Goal: Information Seeking & Learning: Learn about a topic

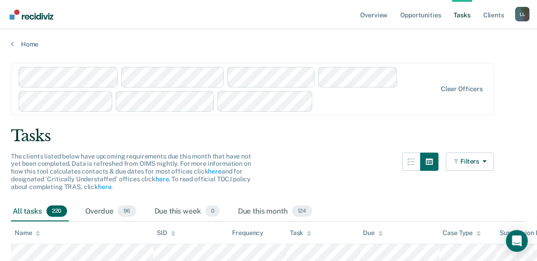
click at [370, 109] on div "Clear officers" at bounding box center [252, 89] width 483 height 53
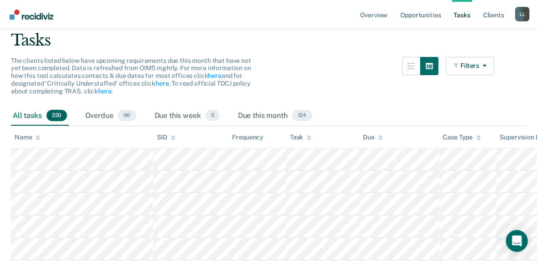
click at [452, 22] on link "Tasks" at bounding box center [462, 14] width 20 height 29
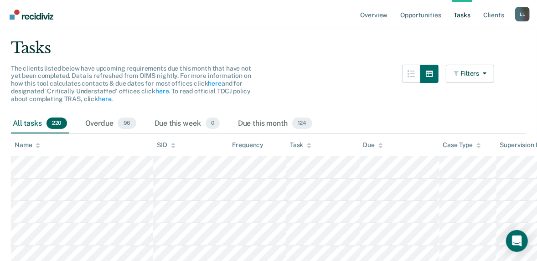
click at [369, 28] on div "Clear officers" at bounding box center [252, 1] width 483 height 53
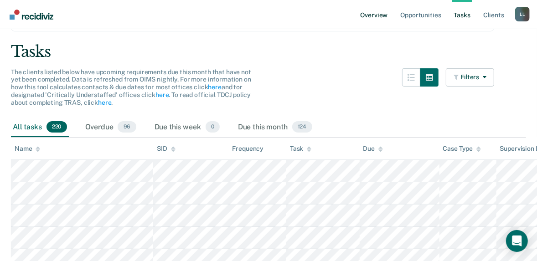
click at [358, 20] on link "Overview" at bounding box center [373, 14] width 31 height 29
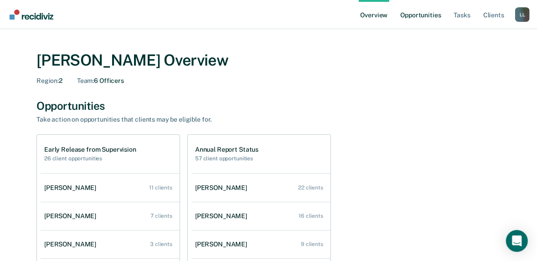
click at [398, 26] on link "Opportunities" at bounding box center [420, 14] width 44 height 29
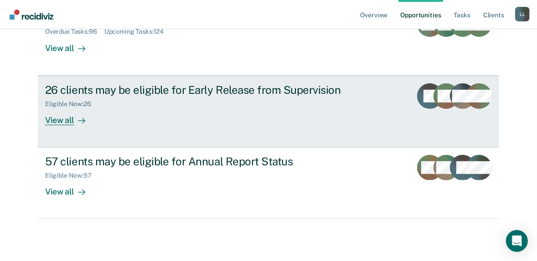
scroll to position [146, 0]
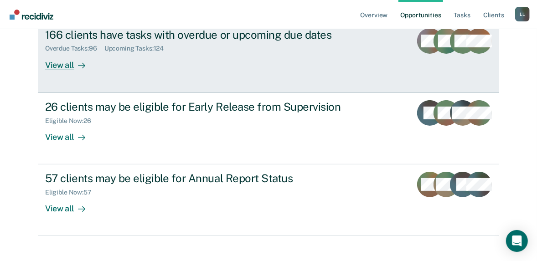
click at [72, 70] on div "View all" at bounding box center [70, 61] width 51 height 18
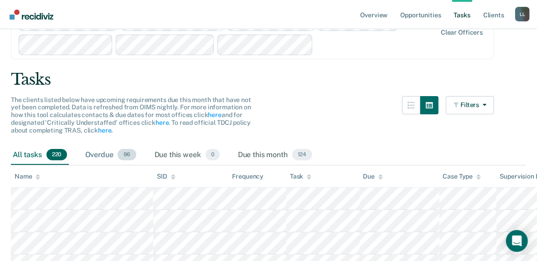
scroll to position [73, 0]
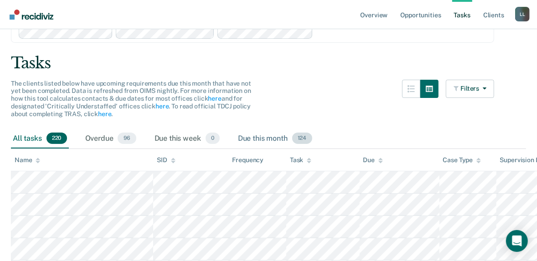
click at [312, 144] on span "124" at bounding box center [302, 139] width 20 height 12
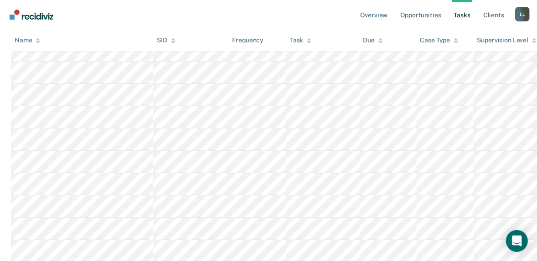
scroll to position [109, 0]
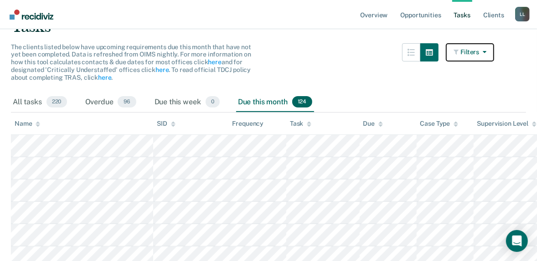
click at [486, 55] on icon "button" at bounding box center [482, 52] width 7 height 6
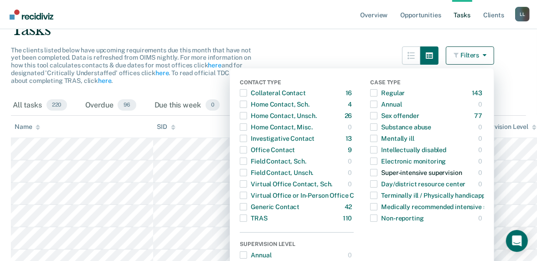
scroll to position [0, 0]
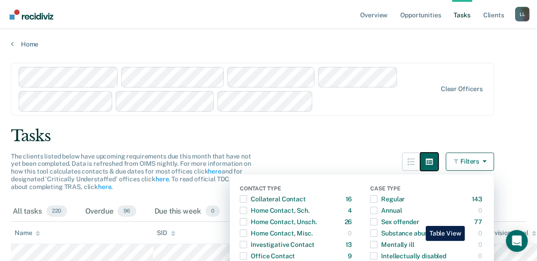
click at [425, 165] on icon "button" at bounding box center [428, 161] width 7 height 6
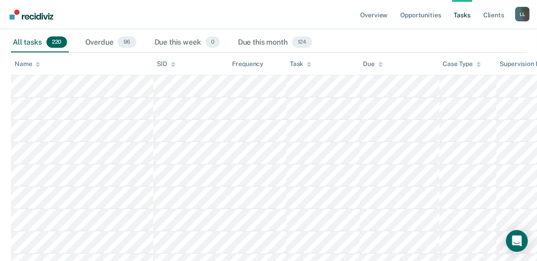
scroll to position [109, 0]
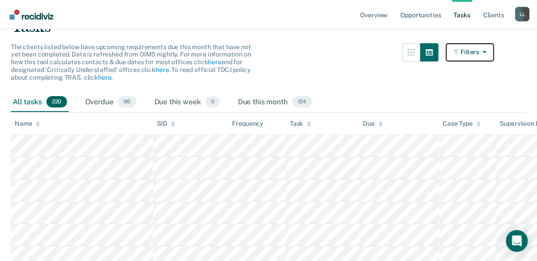
click at [486, 55] on icon "button" at bounding box center [482, 52] width 7 height 6
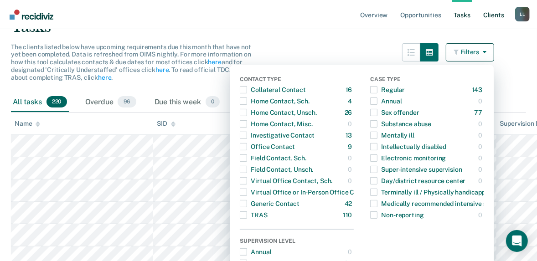
click at [481, 27] on link "Client s" at bounding box center [493, 14] width 25 height 29
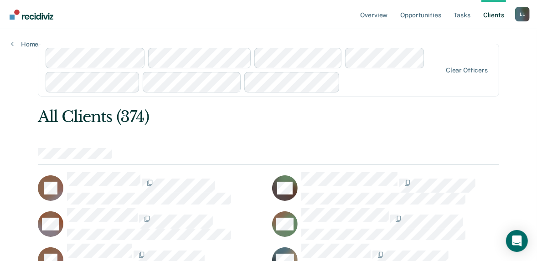
click at [277, 97] on div "Clear officers" at bounding box center [268, 70] width 461 height 53
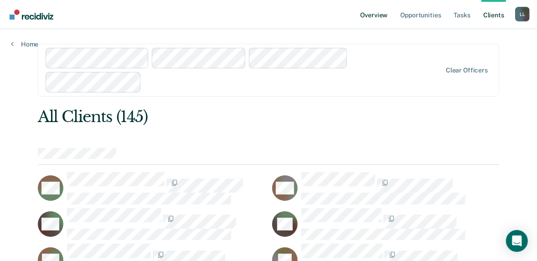
click at [358, 22] on link "Overview" at bounding box center [373, 14] width 31 height 29
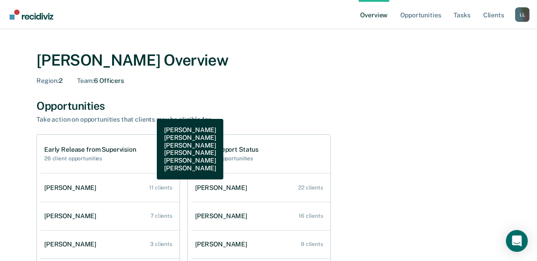
click at [124, 85] on div "Team : 6 Officers" at bounding box center [100, 81] width 47 height 8
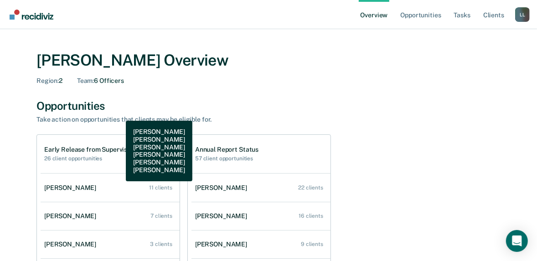
click at [94, 84] on span "Team :" at bounding box center [85, 80] width 17 height 7
